Goal: Check status: Check status

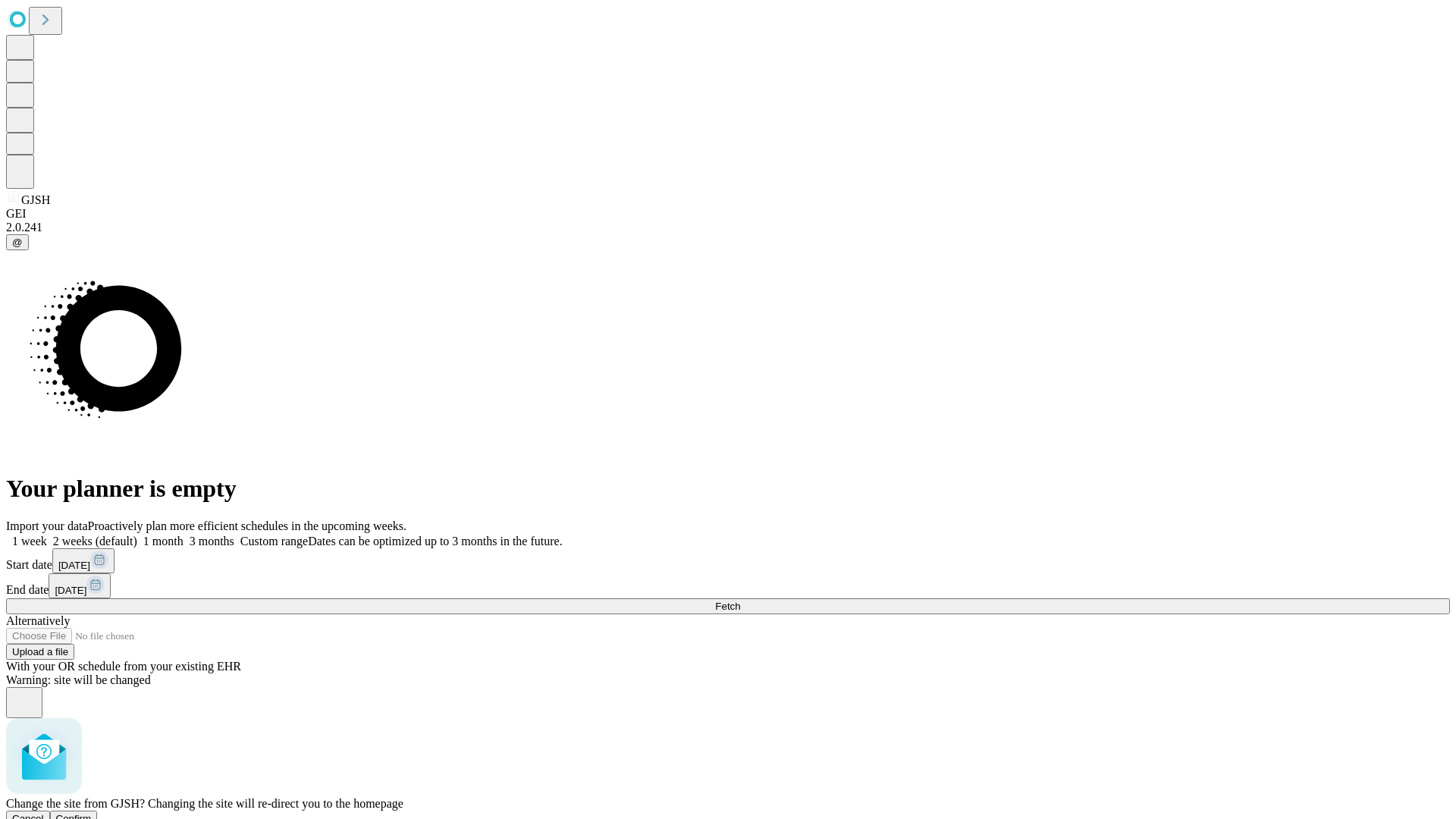
click at [92, 813] on span "Confirm" at bounding box center [73, 819] width 35 height 11
click at [47, 535] on label "1 week" at bounding box center [26, 542] width 41 height 13
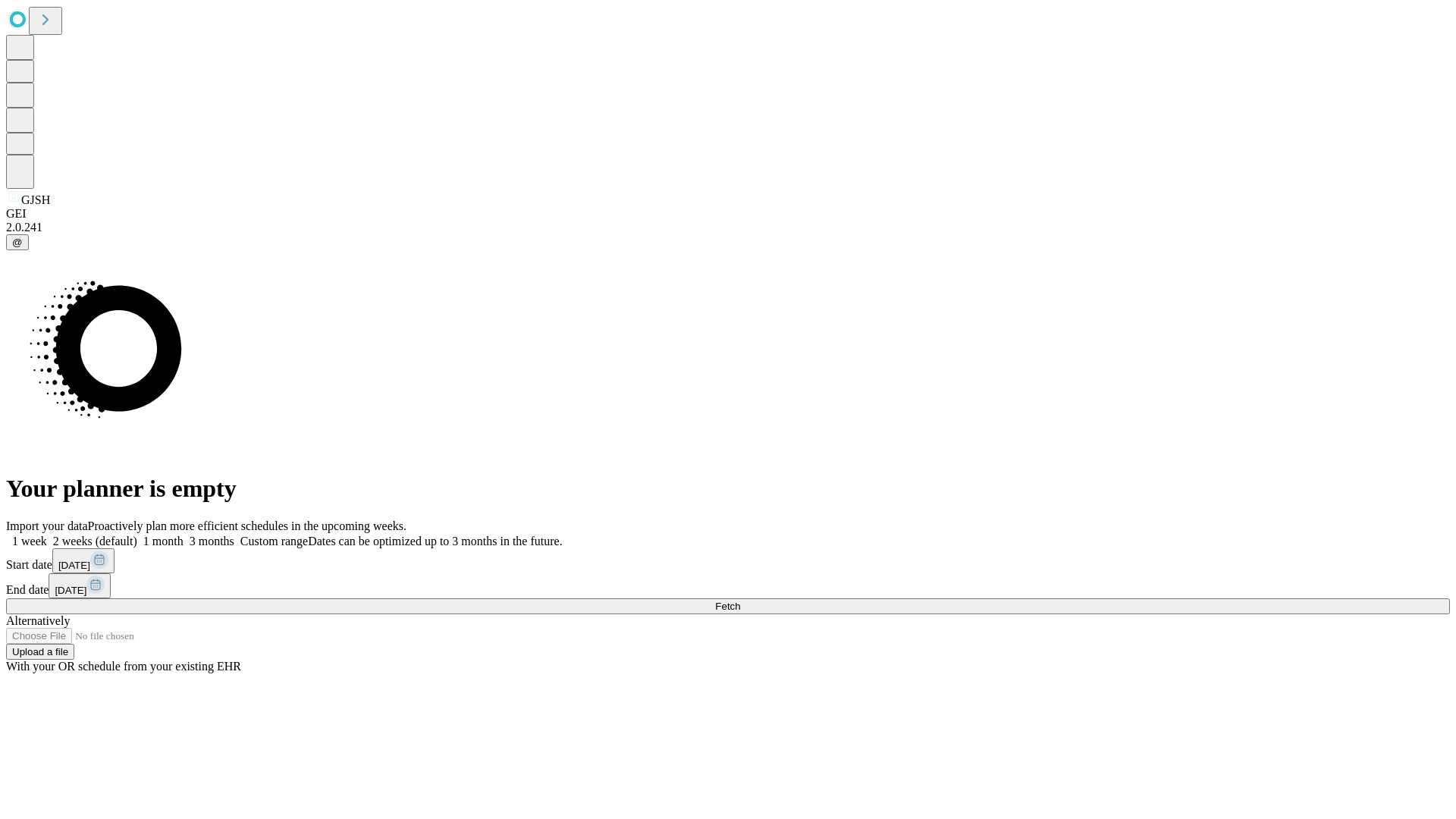
click at [740, 601] on span "Fetch" at bounding box center [728, 606] width 25 height 11
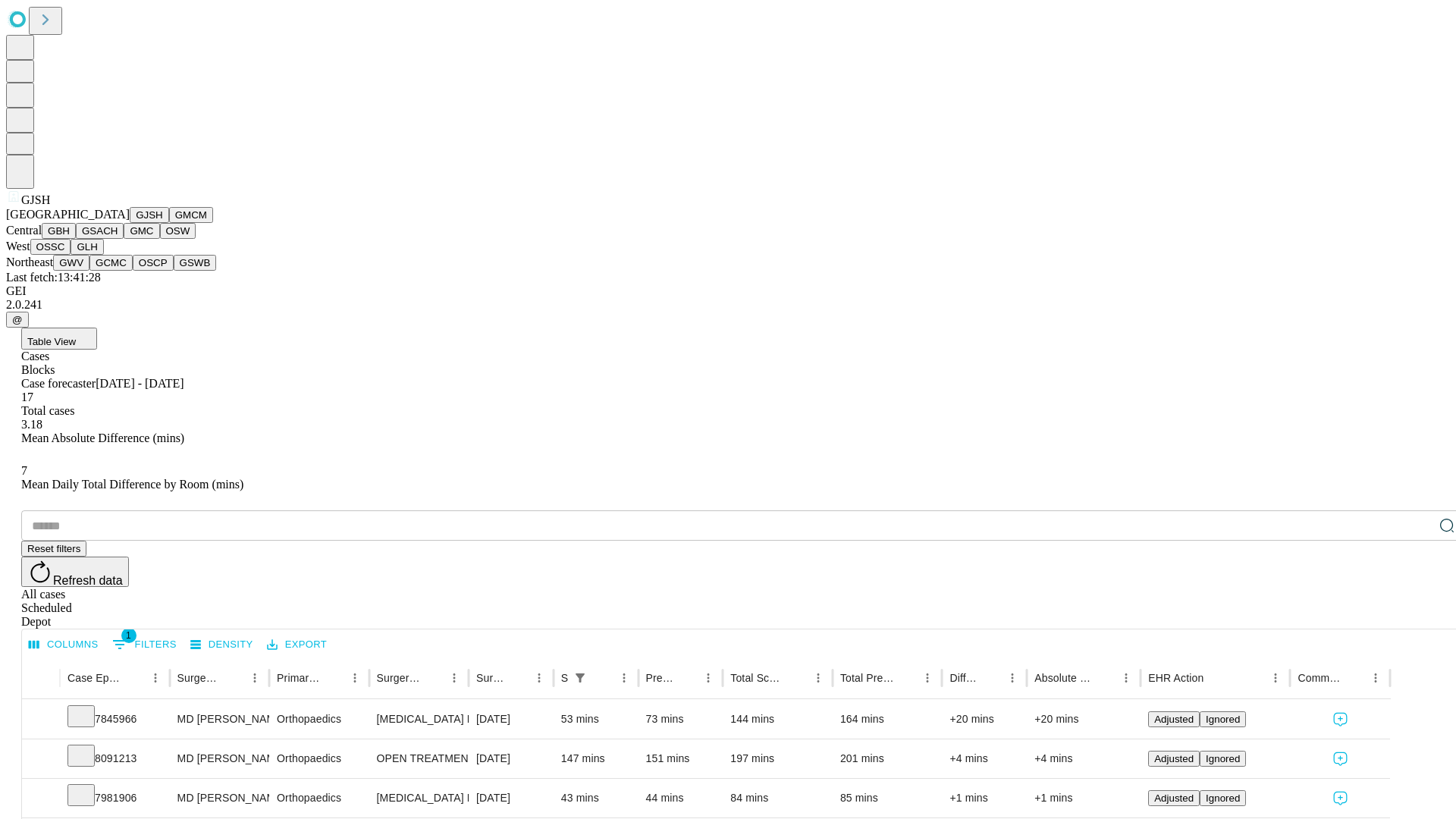
click at [169, 223] on button "GMCM" at bounding box center [191, 214] width 44 height 16
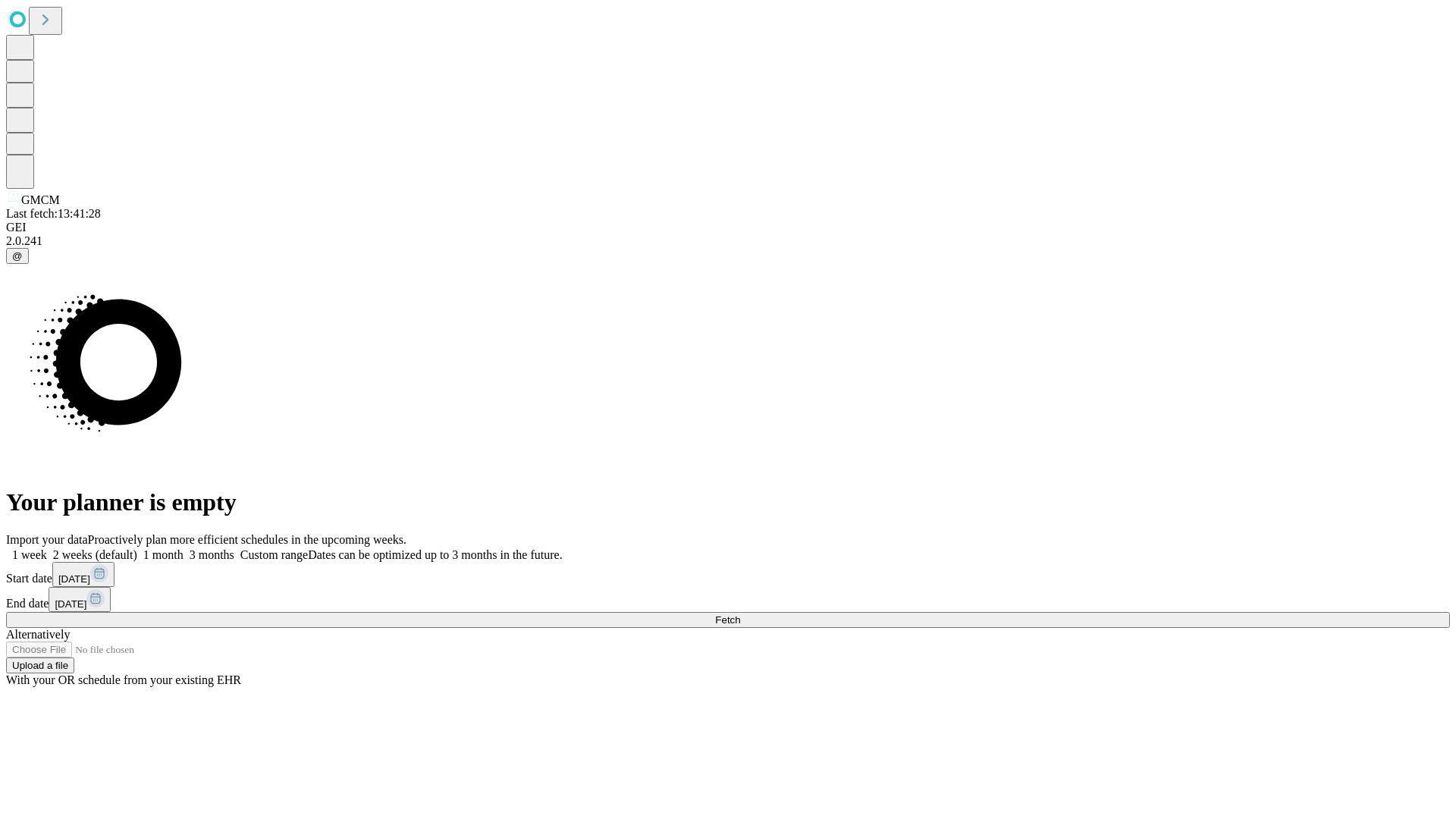
click at [47, 548] on label "1 week" at bounding box center [26, 555] width 41 height 13
click at [740, 615] on span "Fetch" at bounding box center [728, 620] width 25 height 11
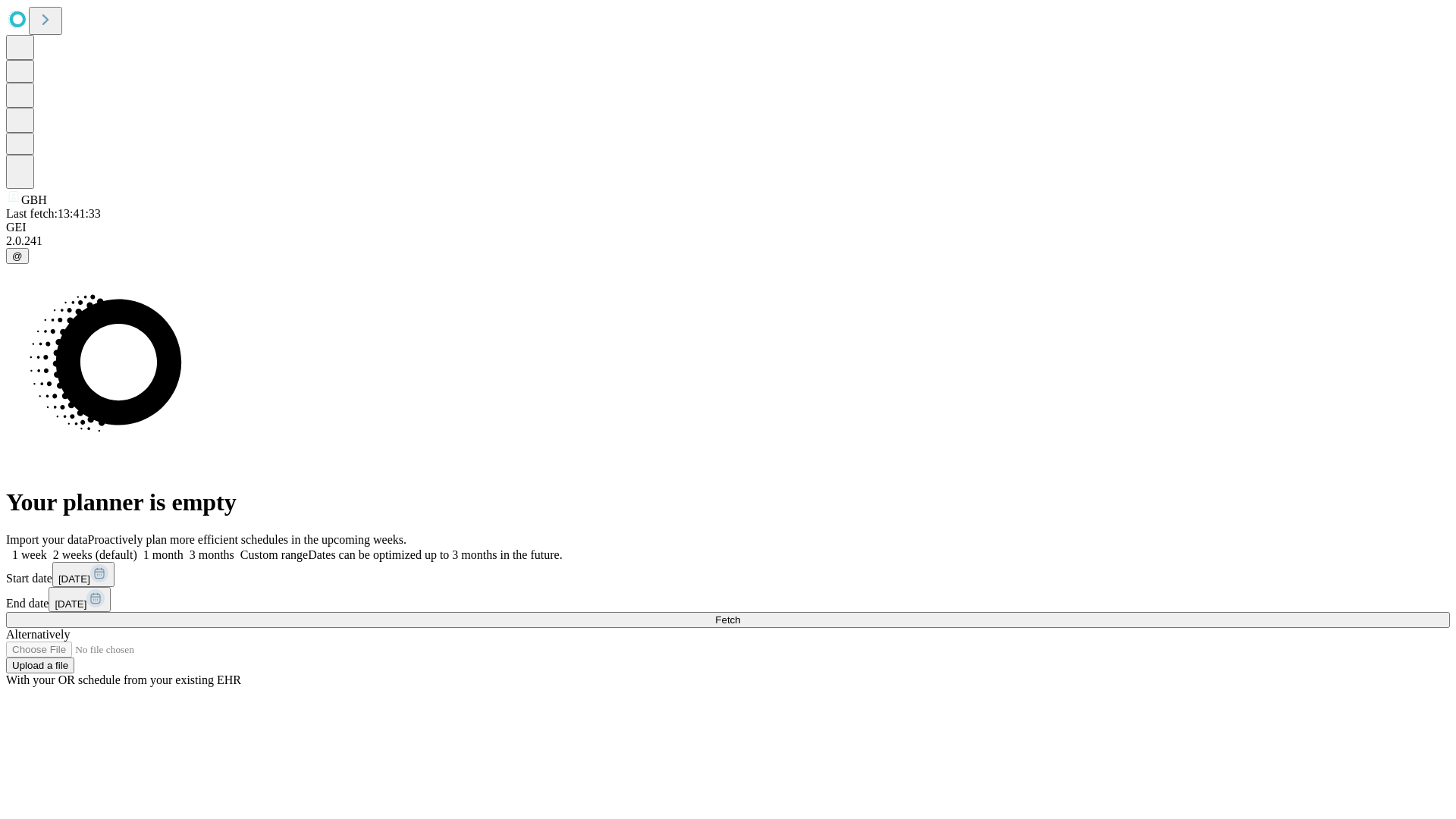
click at [47, 548] on label "1 week" at bounding box center [26, 555] width 41 height 13
click at [740, 615] on span "Fetch" at bounding box center [728, 620] width 25 height 11
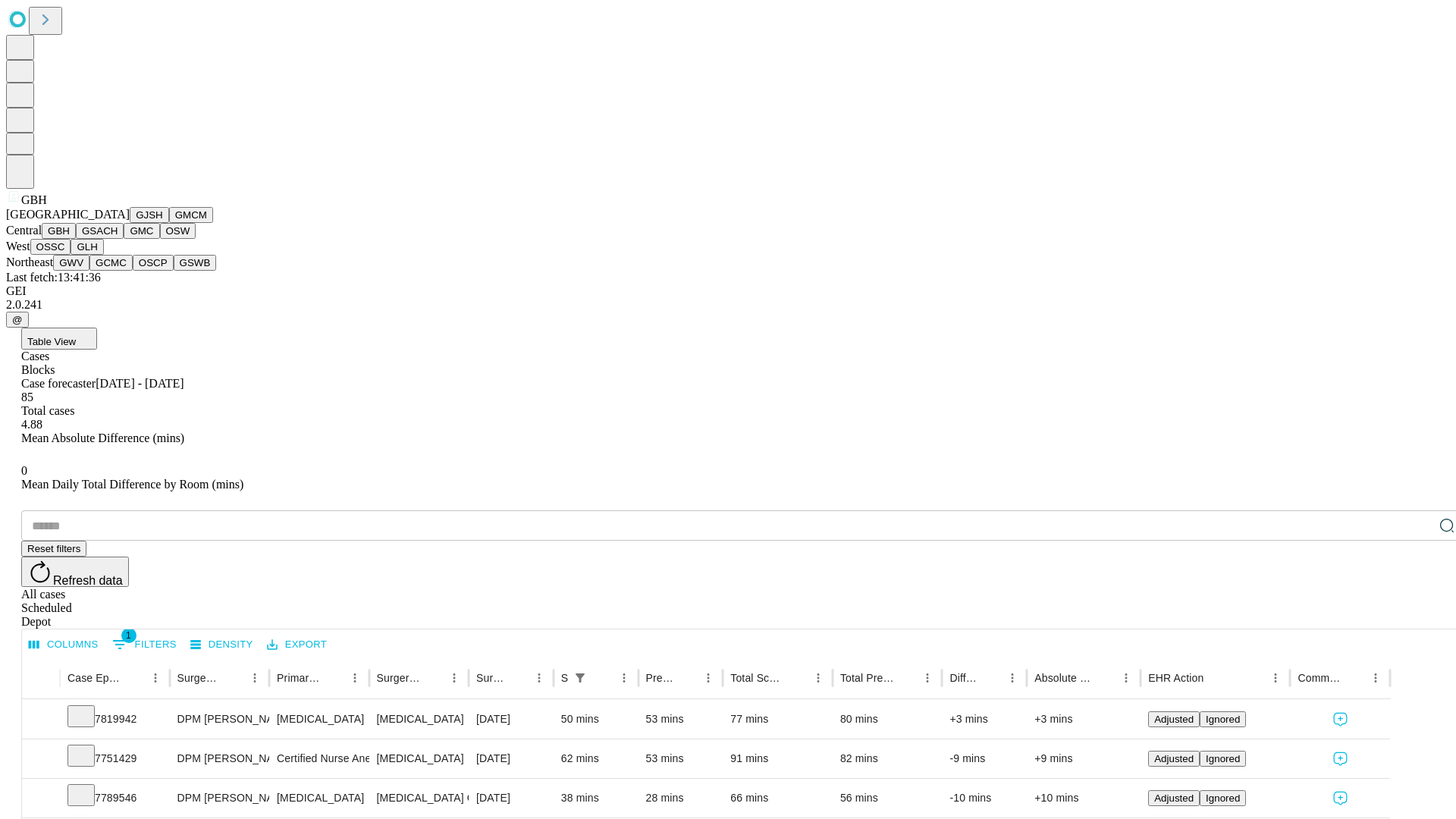
click at [117, 239] on button "GSACH" at bounding box center [99, 231] width 48 height 16
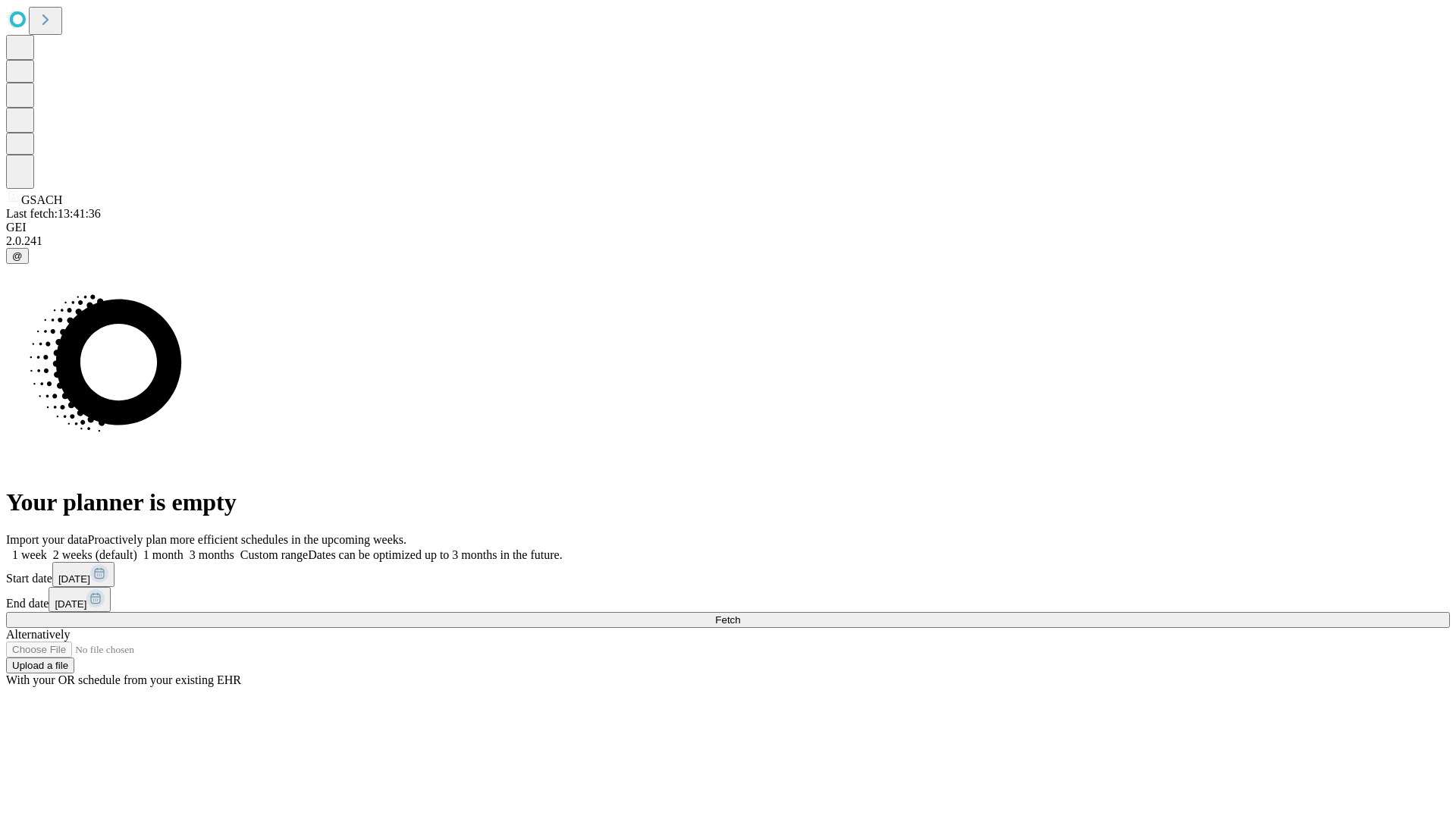
click at [47, 548] on label "1 week" at bounding box center [26, 555] width 41 height 13
click at [740, 615] on span "Fetch" at bounding box center [728, 620] width 25 height 11
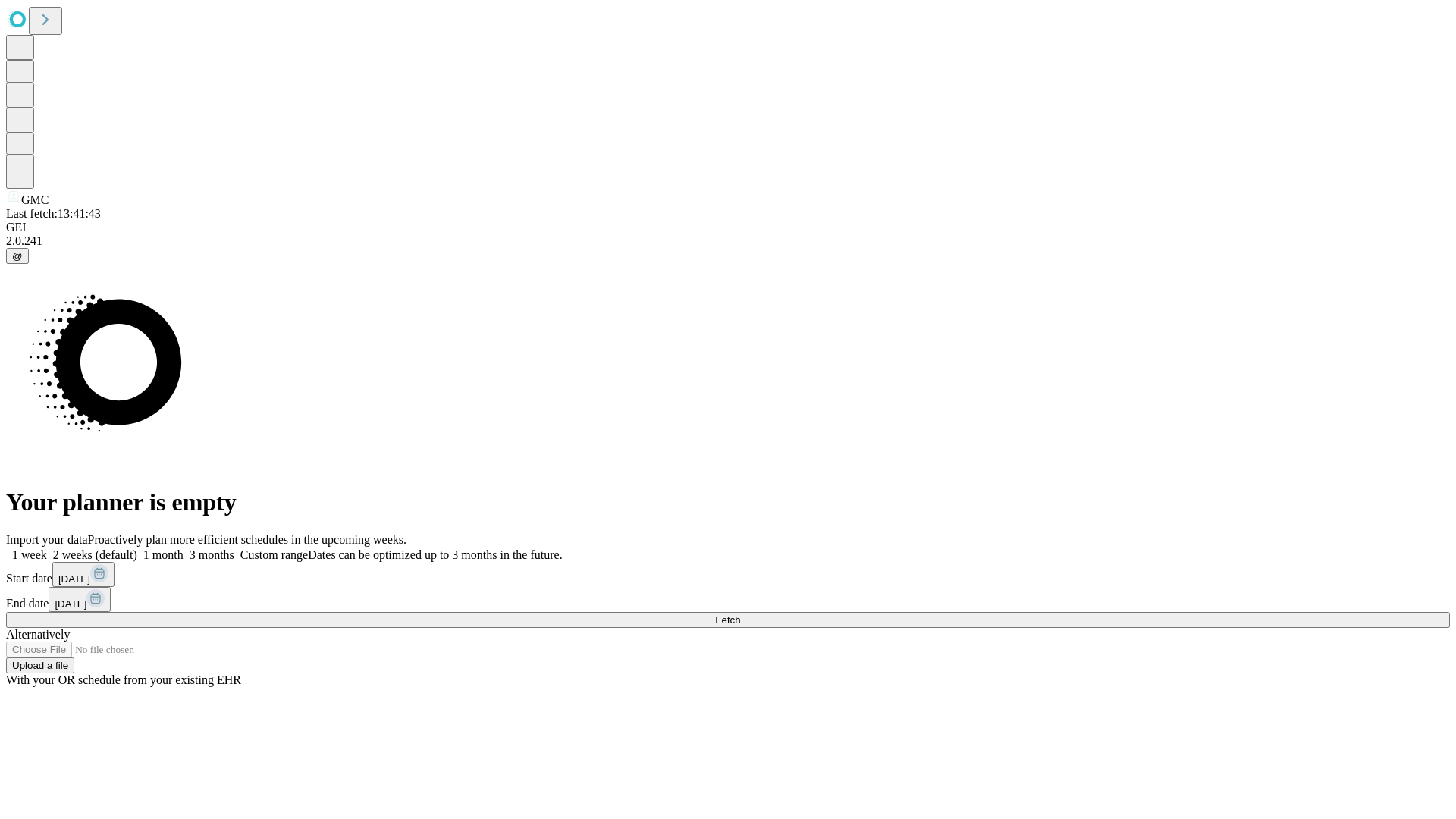
click at [47, 548] on label "1 week" at bounding box center [26, 555] width 41 height 13
click at [740, 615] on span "Fetch" at bounding box center [728, 620] width 25 height 11
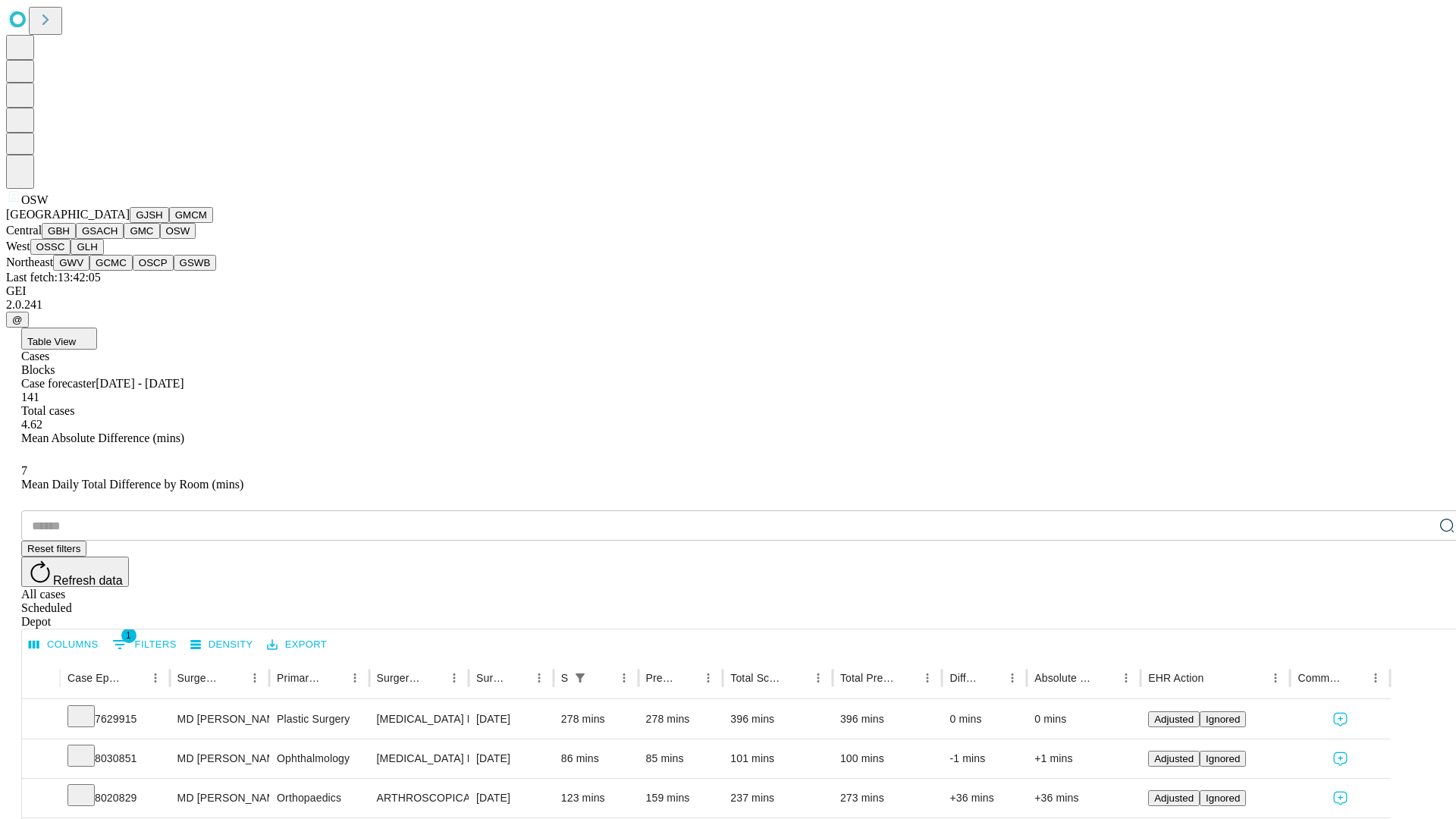
click at [71, 255] on button "OSSC" at bounding box center [51, 246] width 41 height 16
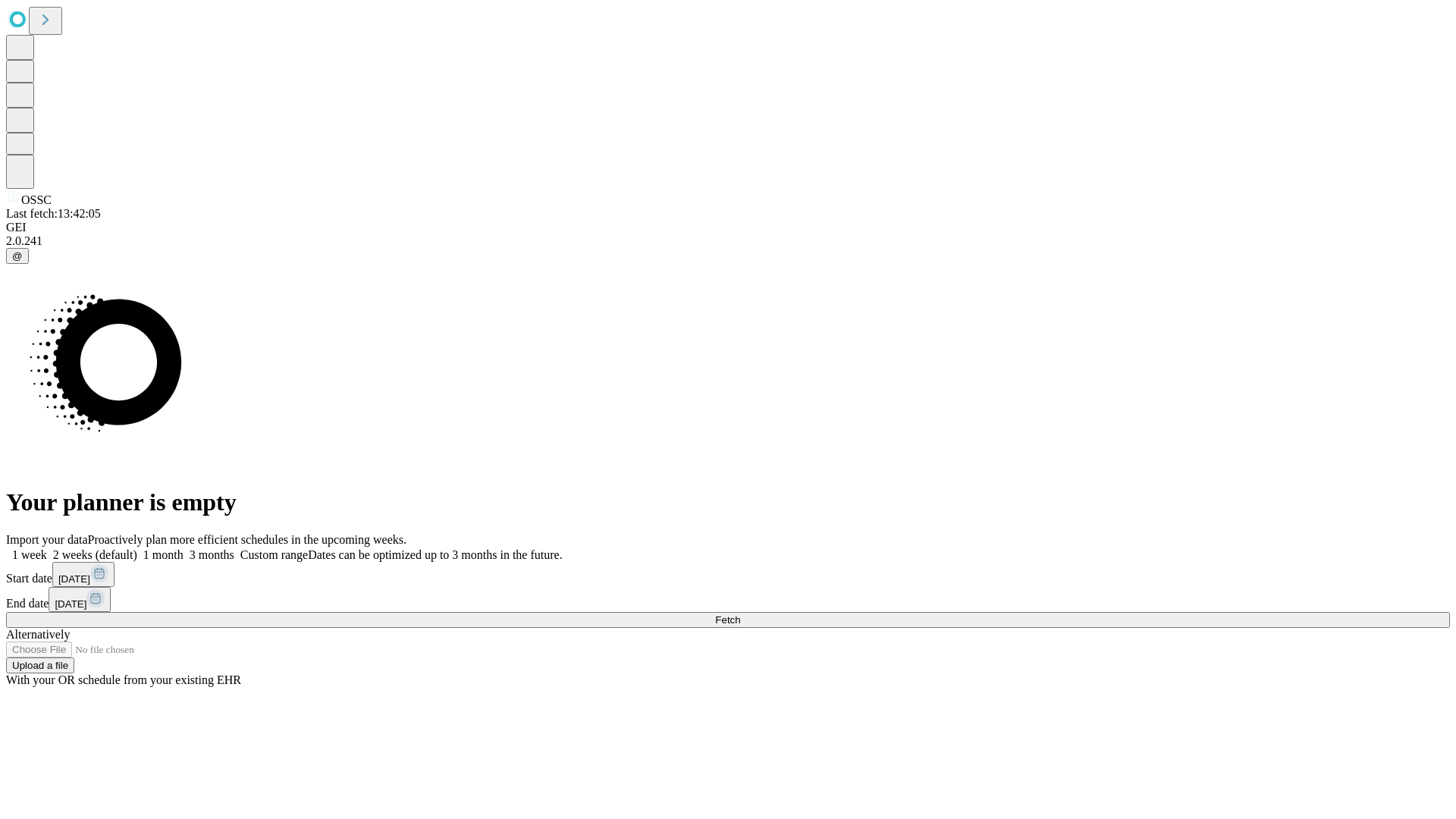
click at [47, 548] on label "1 week" at bounding box center [26, 555] width 41 height 13
click at [740, 615] on span "Fetch" at bounding box center [728, 620] width 25 height 11
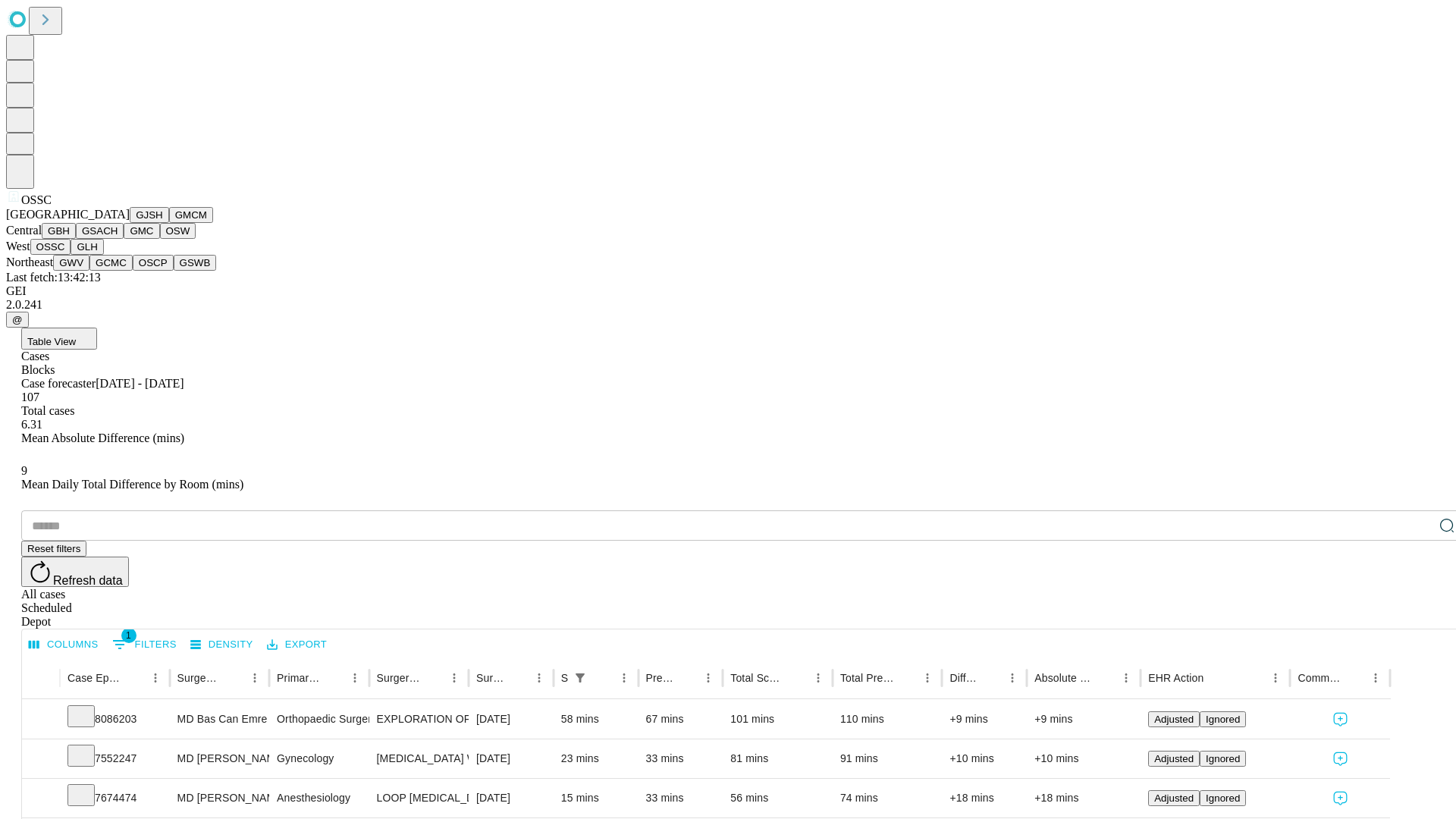
click at [103, 255] on button "GLH" at bounding box center [87, 246] width 33 height 16
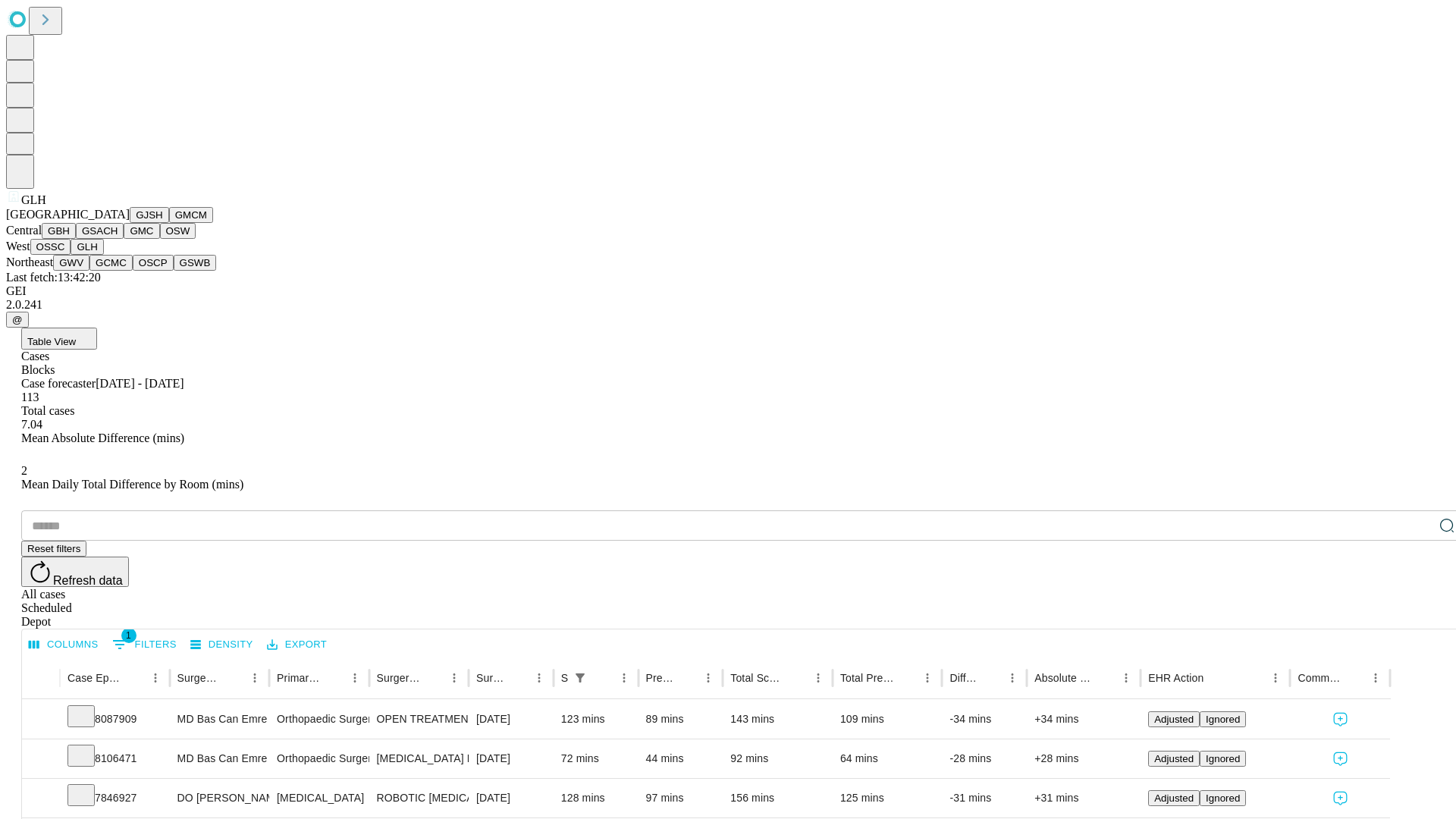
click at [89, 271] on button "GWV" at bounding box center [71, 263] width 36 height 16
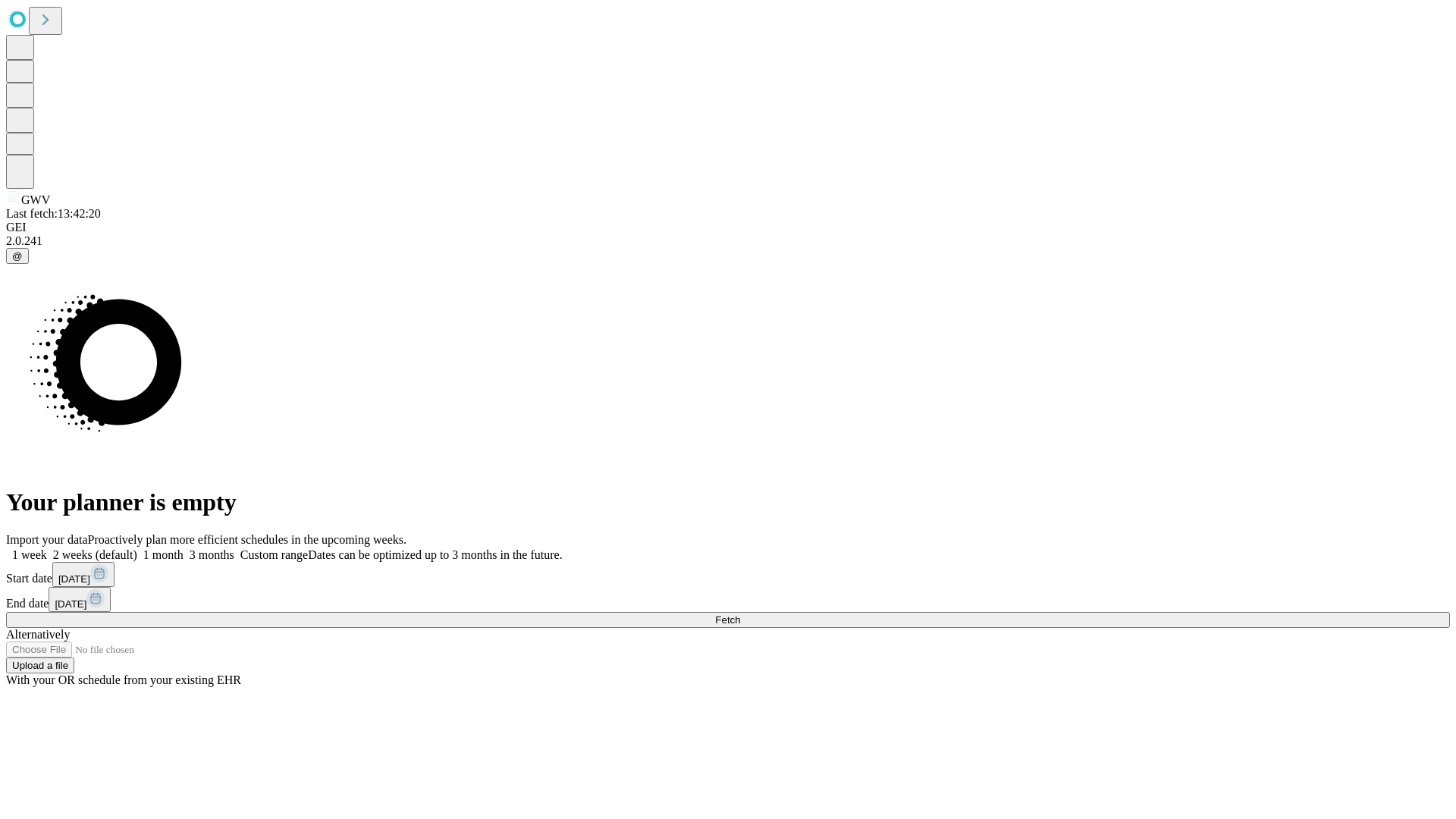
click at [47, 548] on label "1 week" at bounding box center [26, 555] width 41 height 13
click at [740, 615] on span "Fetch" at bounding box center [728, 620] width 25 height 11
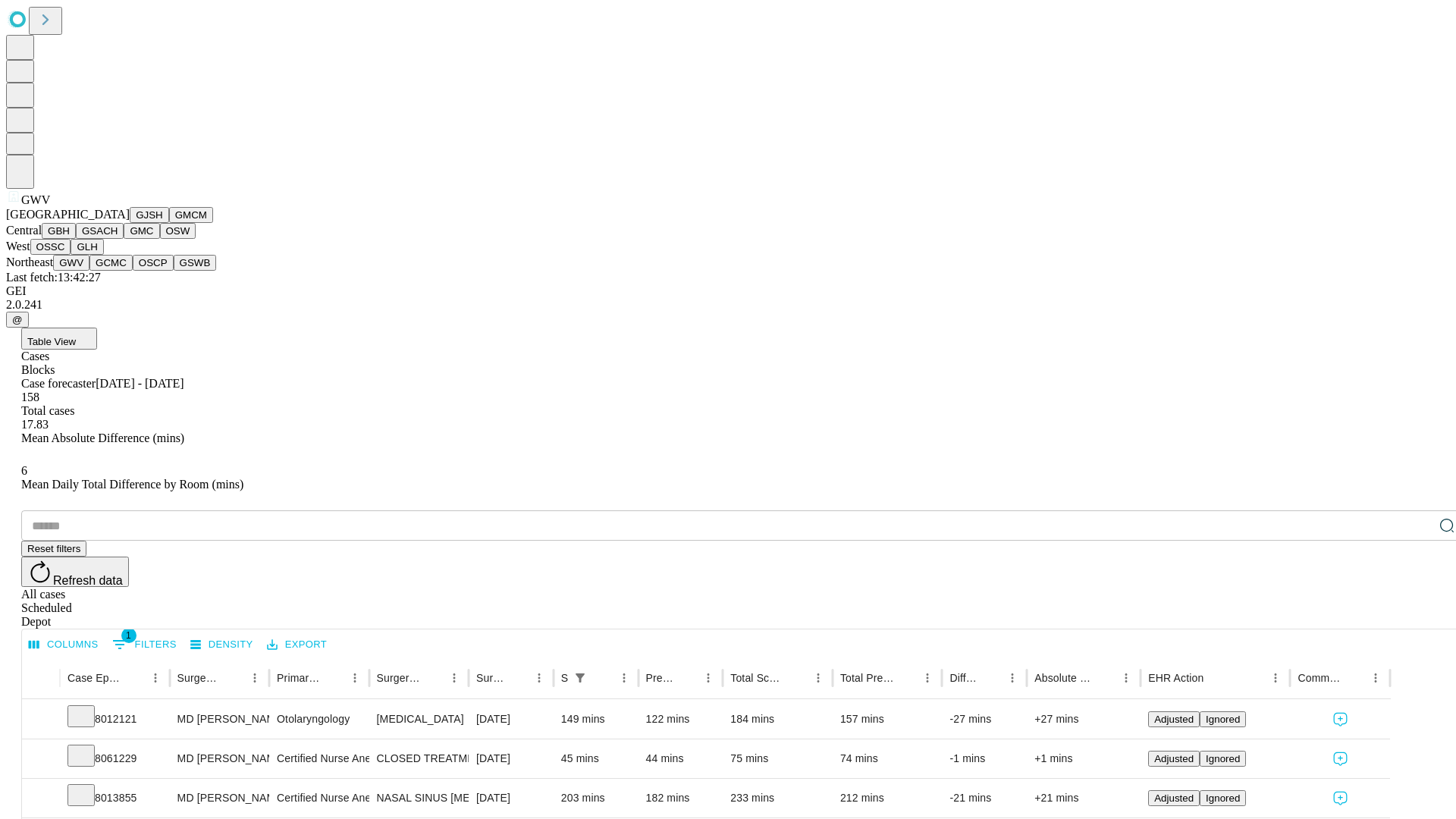
click at [117, 271] on button "GCMC" at bounding box center [111, 263] width 43 height 16
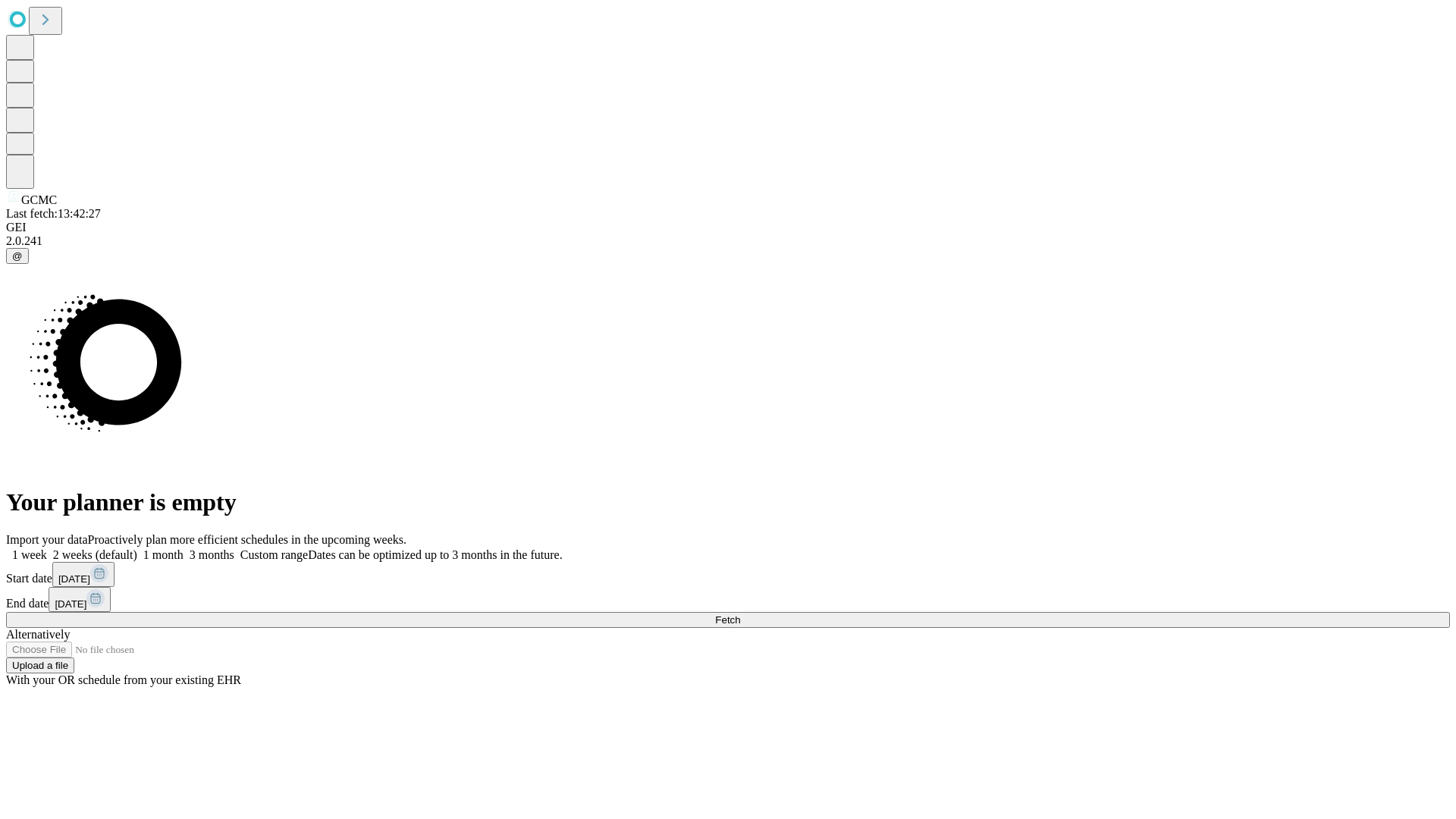
click at [47, 548] on label "1 week" at bounding box center [26, 555] width 41 height 13
click at [740, 615] on span "Fetch" at bounding box center [728, 620] width 25 height 11
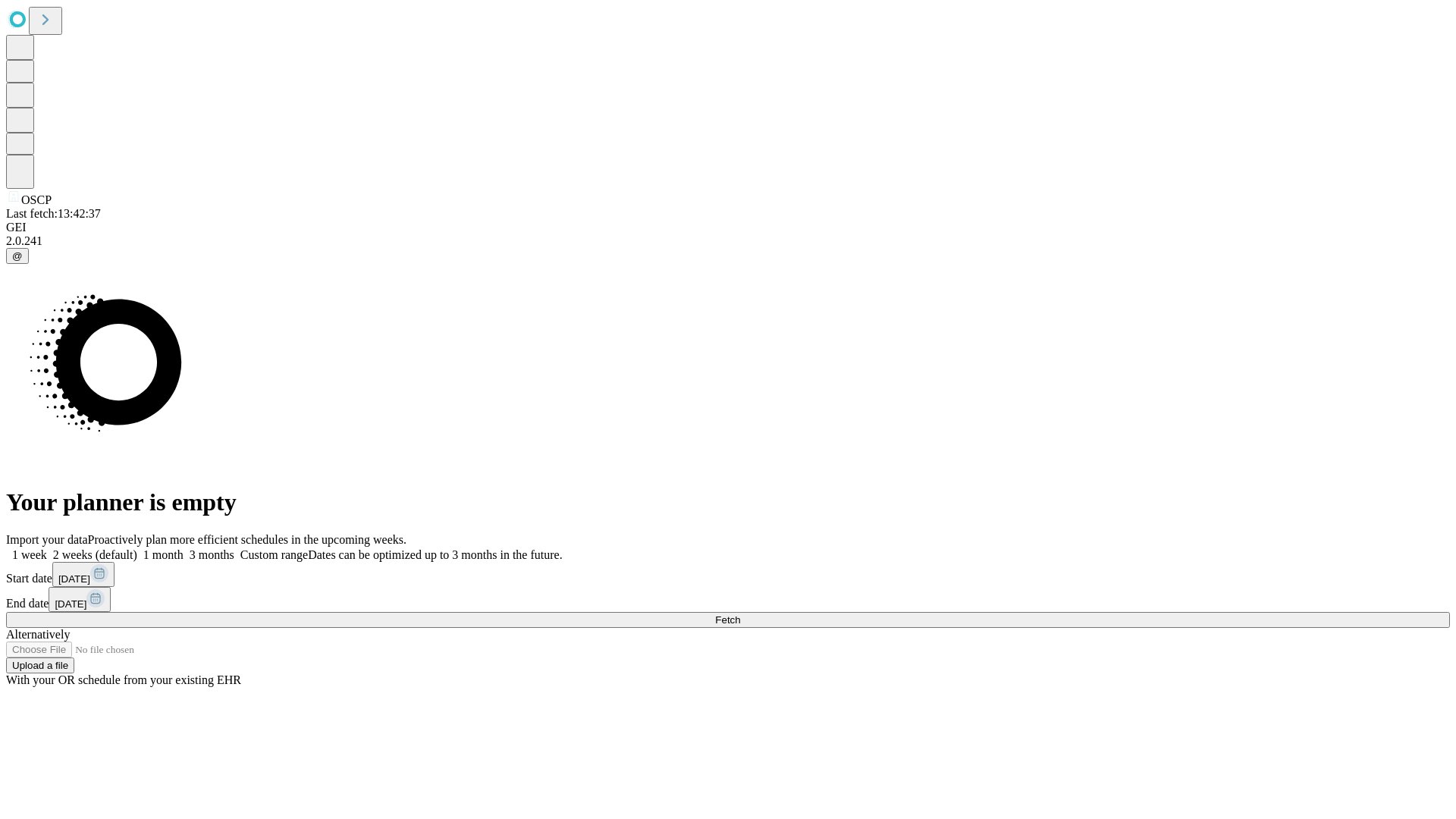
click at [740, 615] on span "Fetch" at bounding box center [728, 620] width 25 height 11
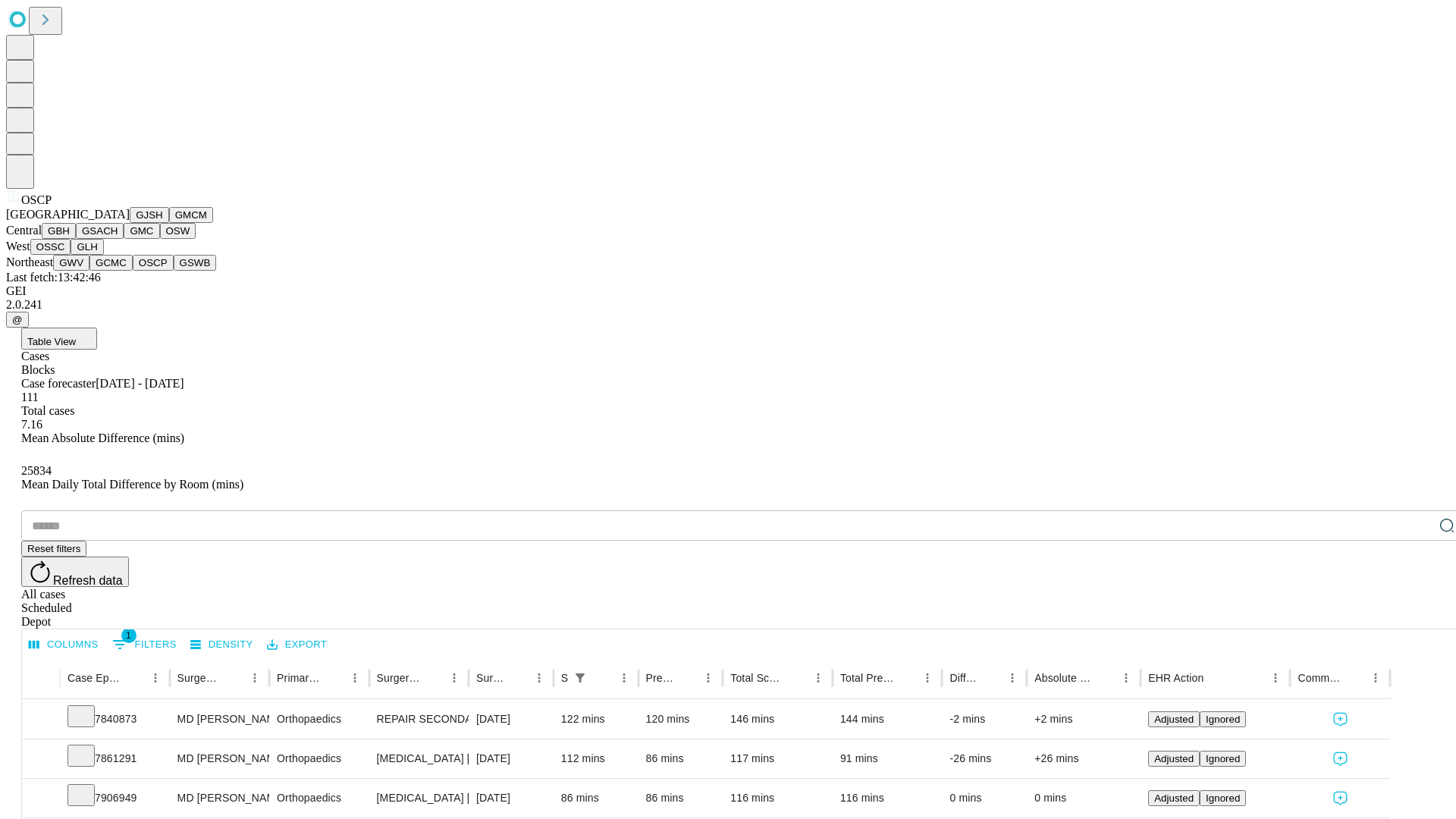
click at [174, 271] on button "GSWB" at bounding box center [195, 263] width 43 height 16
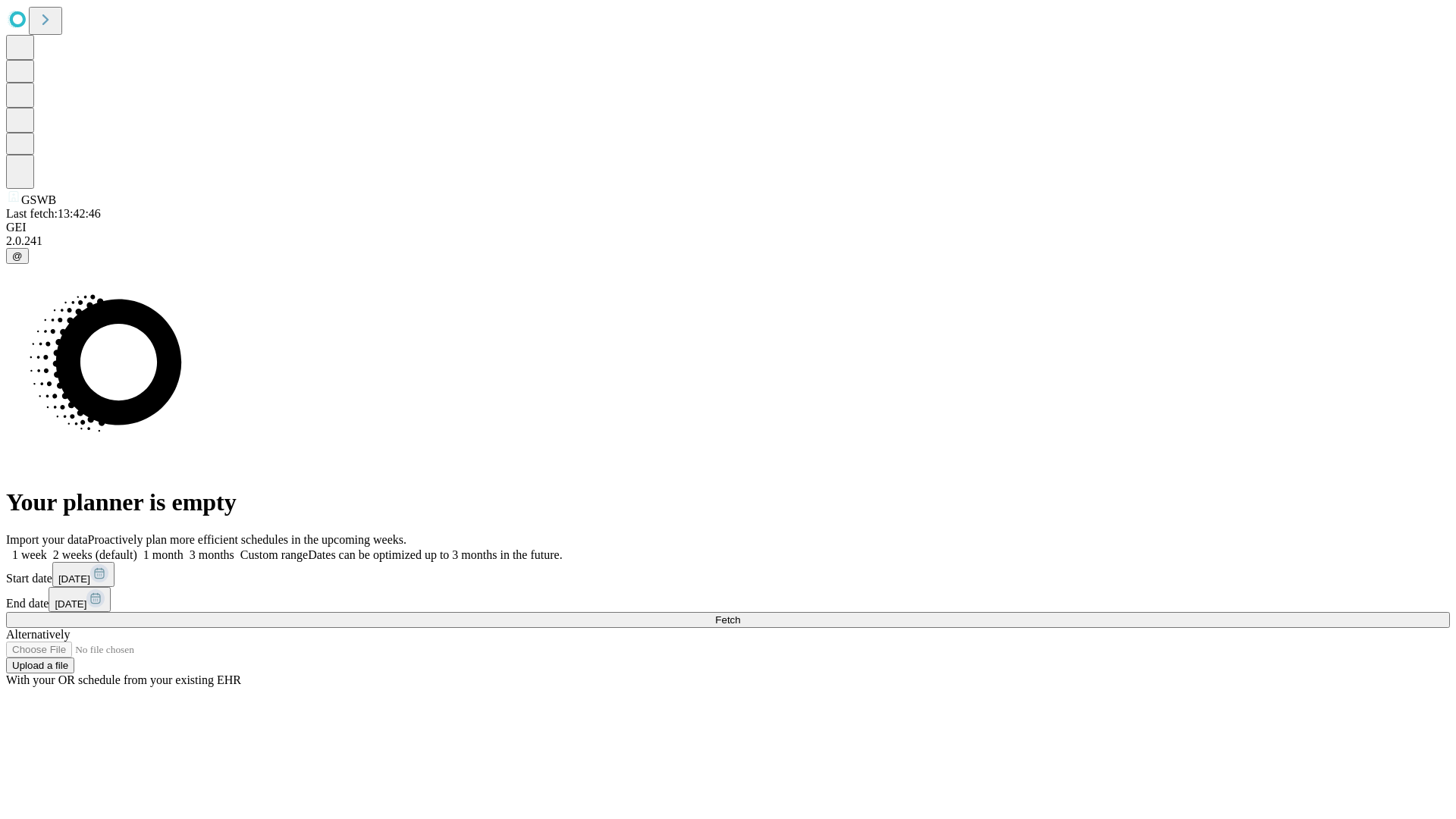
click at [47, 548] on label "1 week" at bounding box center [26, 555] width 41 height 13
click at [740, 615] on span "Fetch" at bounding box center [728, 620] width 25 height 11
